Goal: Information Seeking & Learning: Learn about a topic

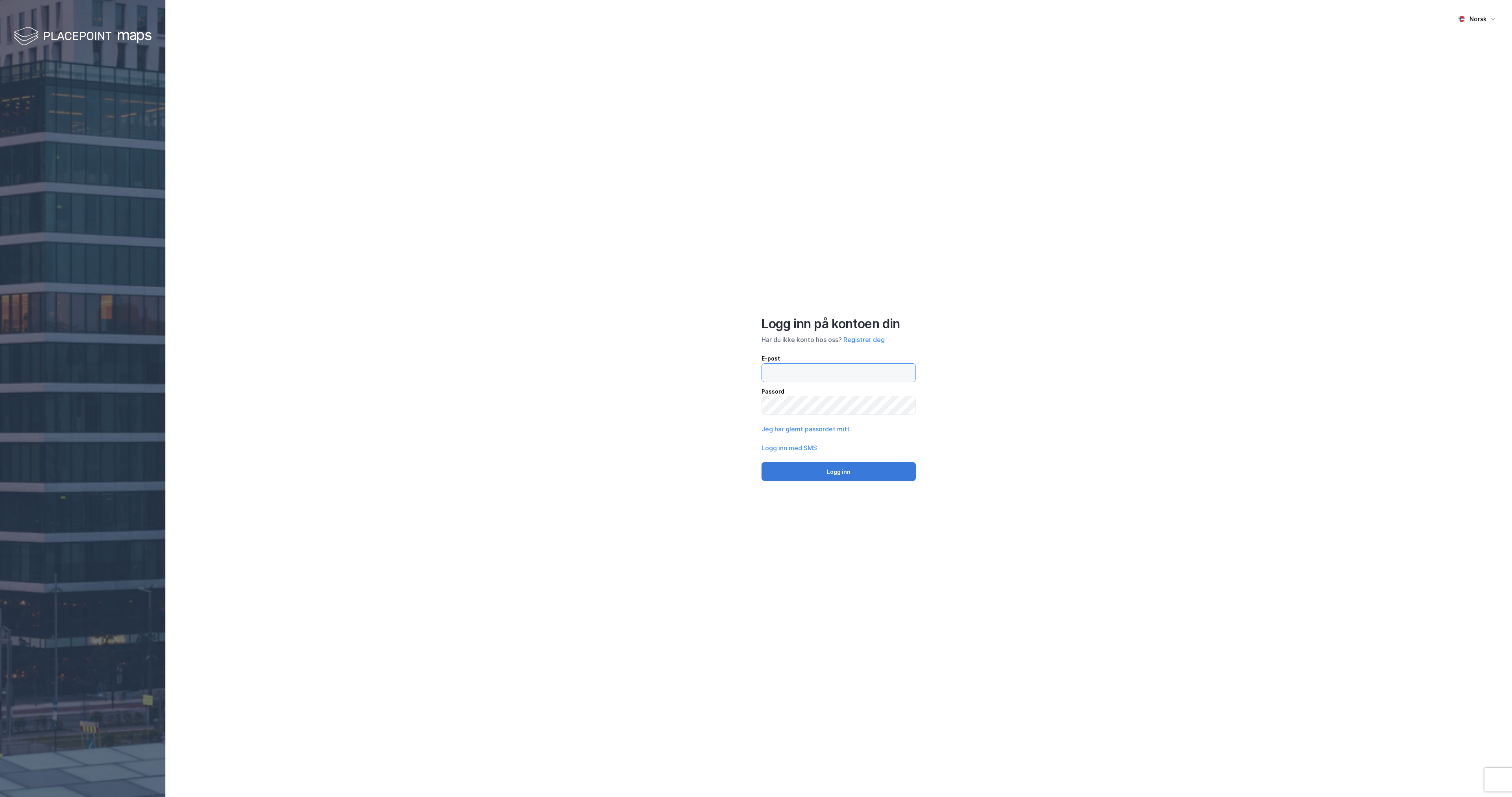
type input "[EMAIL_ADDRESS][DOMAIN_NAME]"
click at [884, 466] on button "Logg inn" at bounding box center [838, 471] width 154 height 19
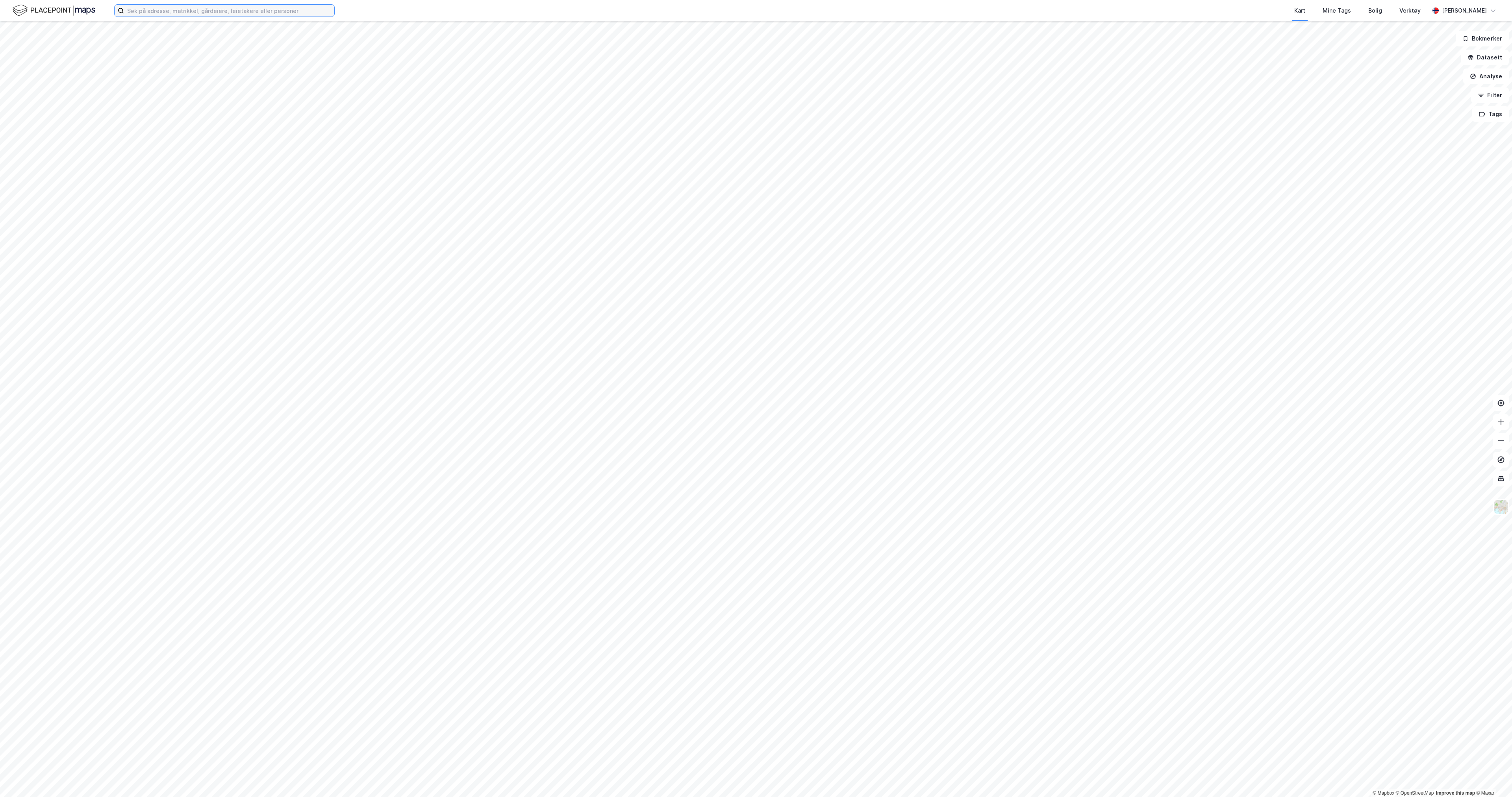
click at [268, 11] on input at bounding box center [229, 11] width 210 height 12
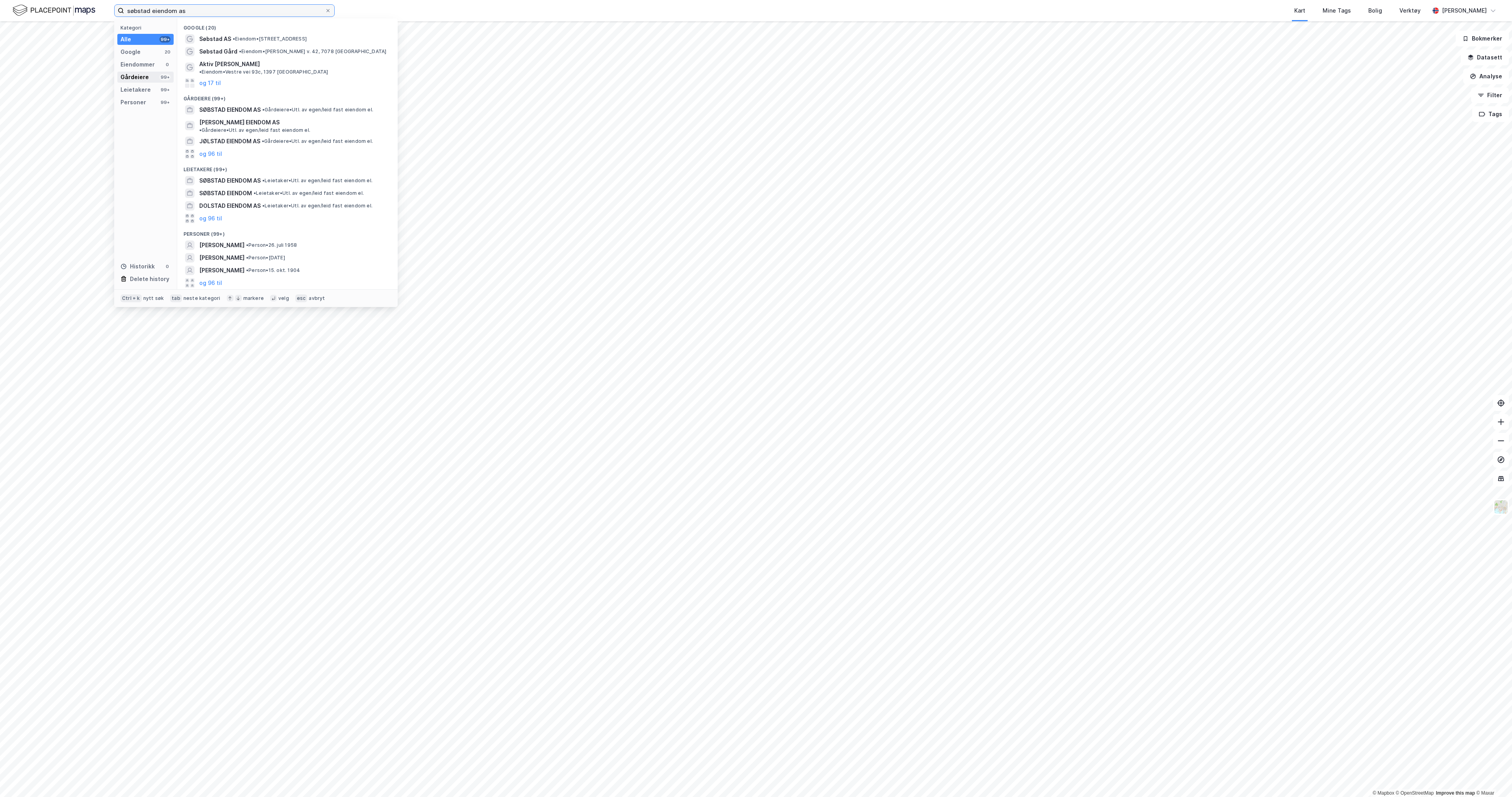
type input "søbstad eiendom as"
click at [149, 82] on div "Gårdeiere 99+" at bounding box center [145, 77] width 57 height 11
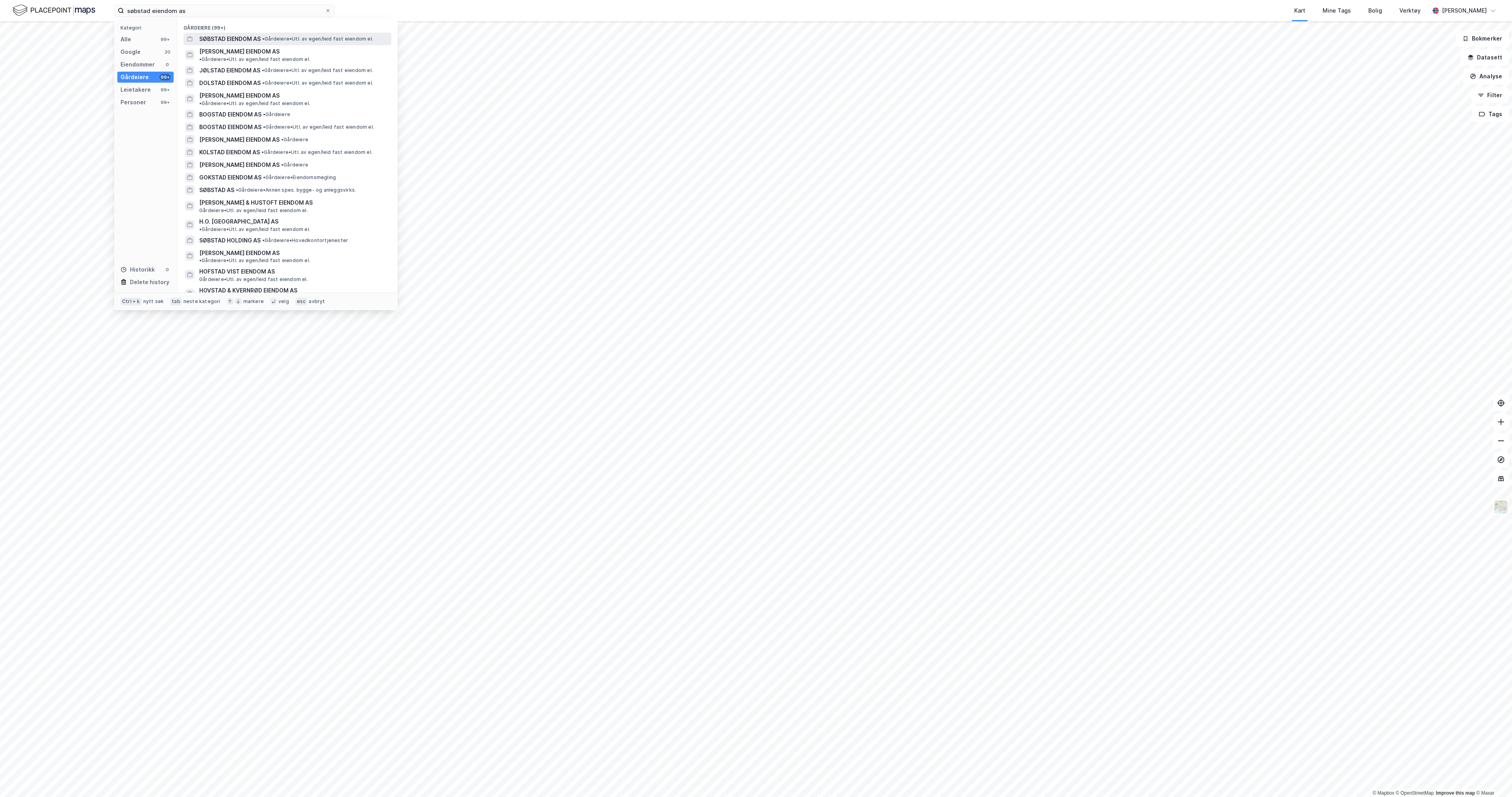
click at [272, 43] on div "SØBSTAD EIENDOM AS • Gårdeiere • Utl. av egen/leid fast eiendom el." at bounding box center [295, 39] width 191 height 9
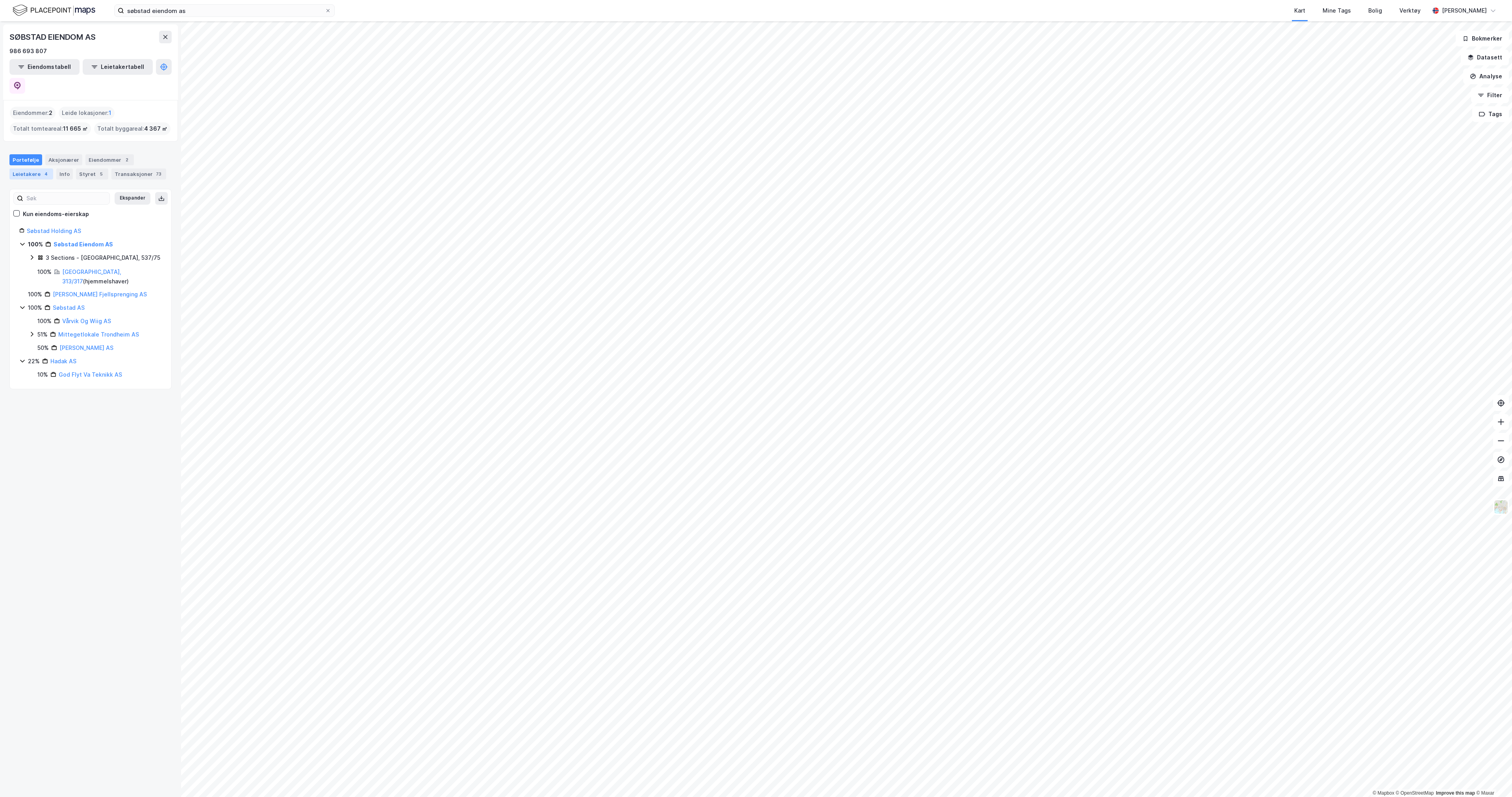
click at [37, 168] on div "Leietakere 4" at bounding box center [31, 174] width 44 height 11
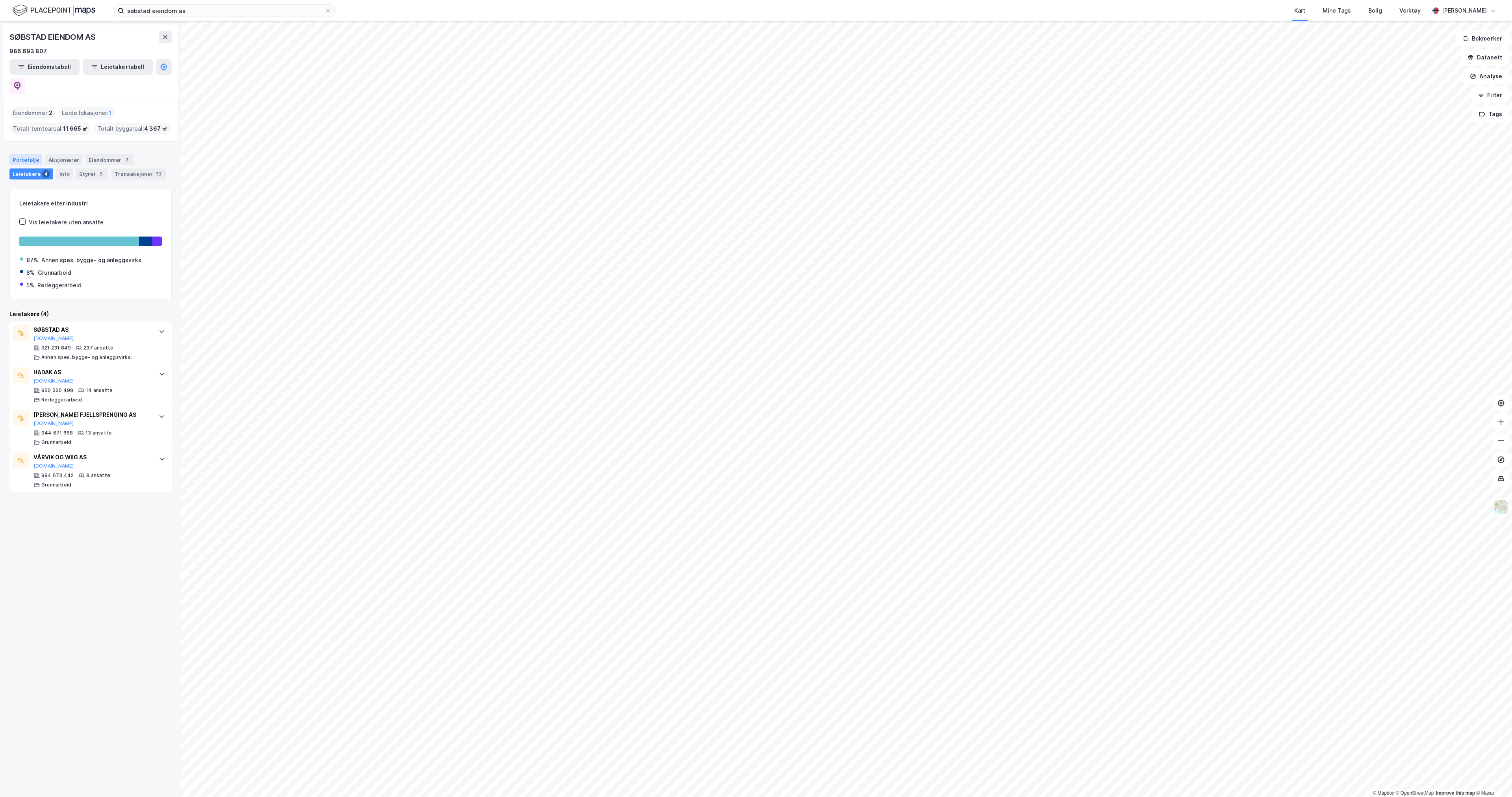
click at [26, 154] on div "Portefølje" at bounding box center [25, 160] width 33 height 11
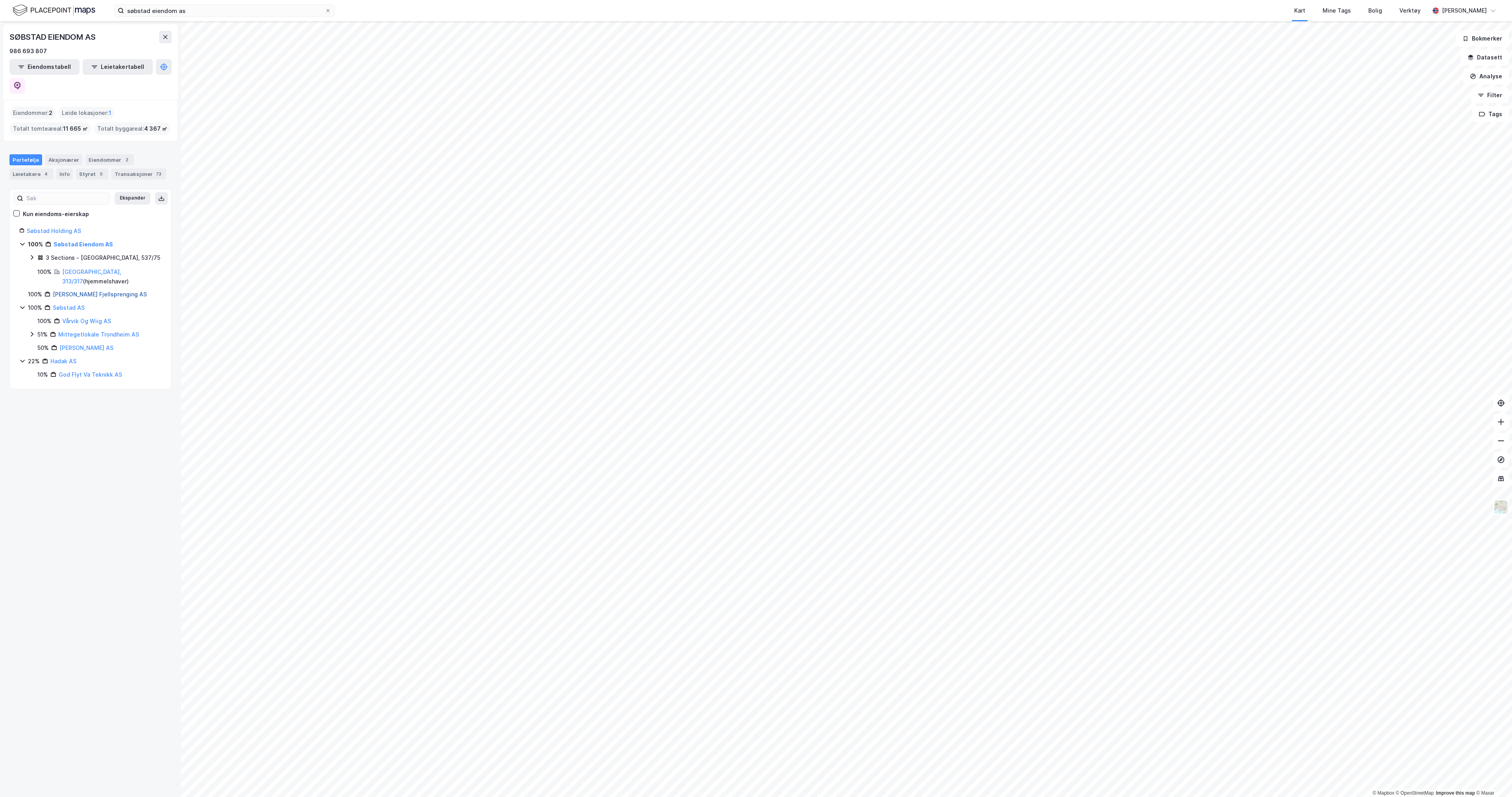
click at [75, 291] on link "[PERSON_NAME] Fjellsprenging AS" at bounding box center [99, 294] width 94 height 7
